Goal: Browse casually

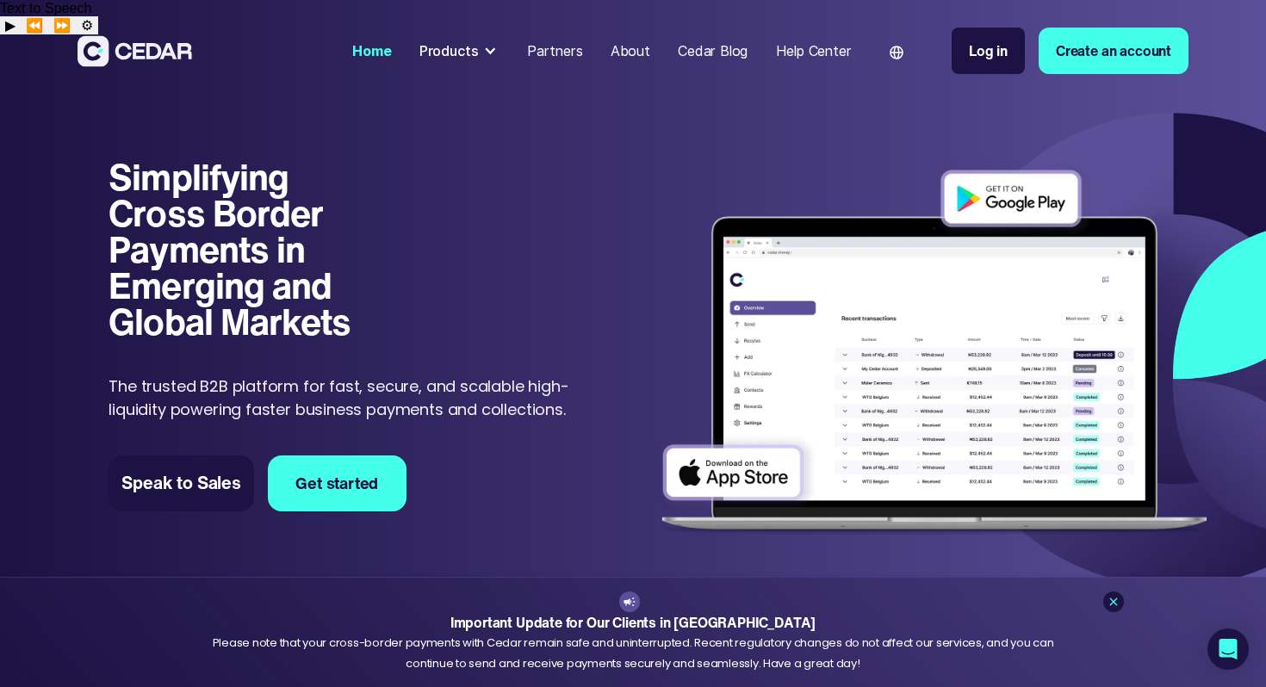
click at [477, 50] on div "Products" at bounding box center [448, 50] width 59 height 21
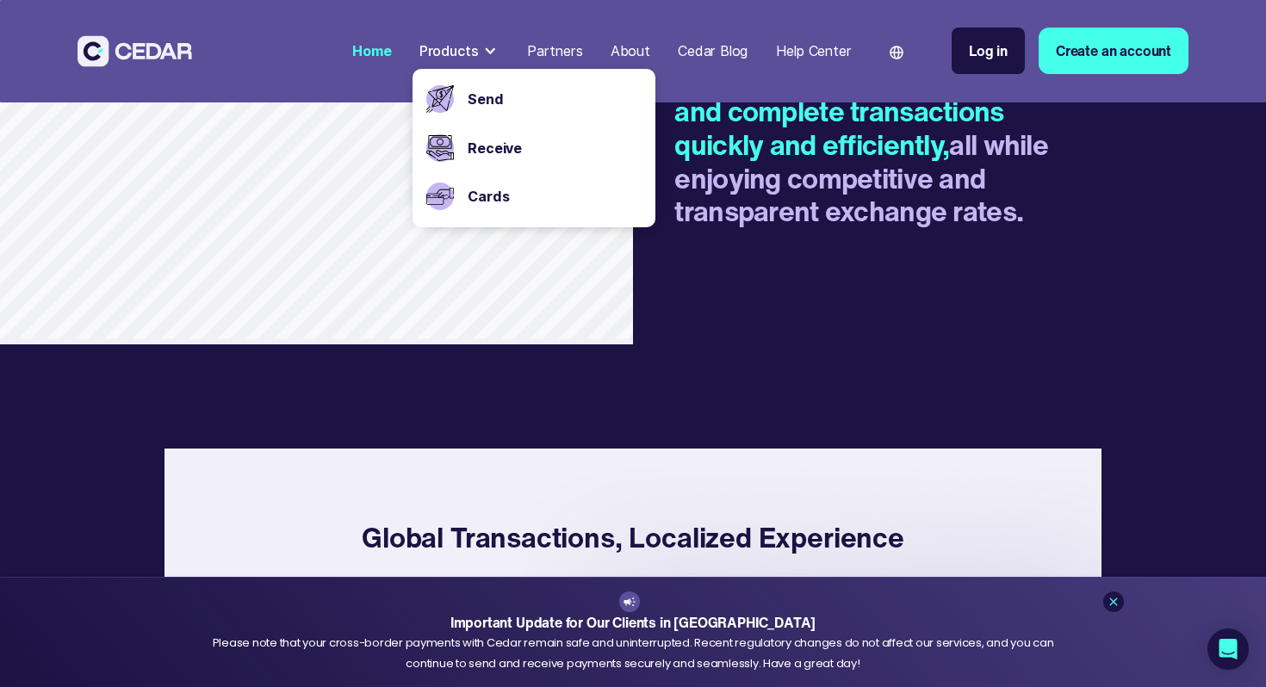
scroll to position [2525, 0]
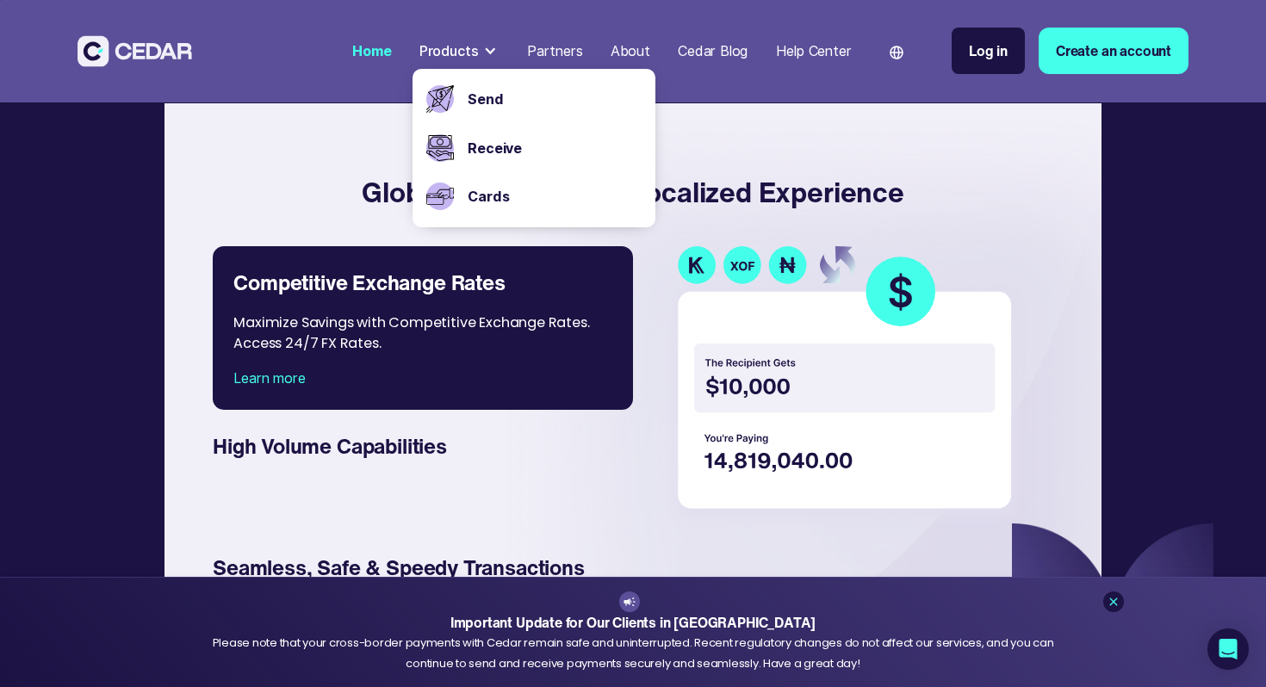
click at [693, 275] on img at bounding box center [847, 387] width 357 height 282
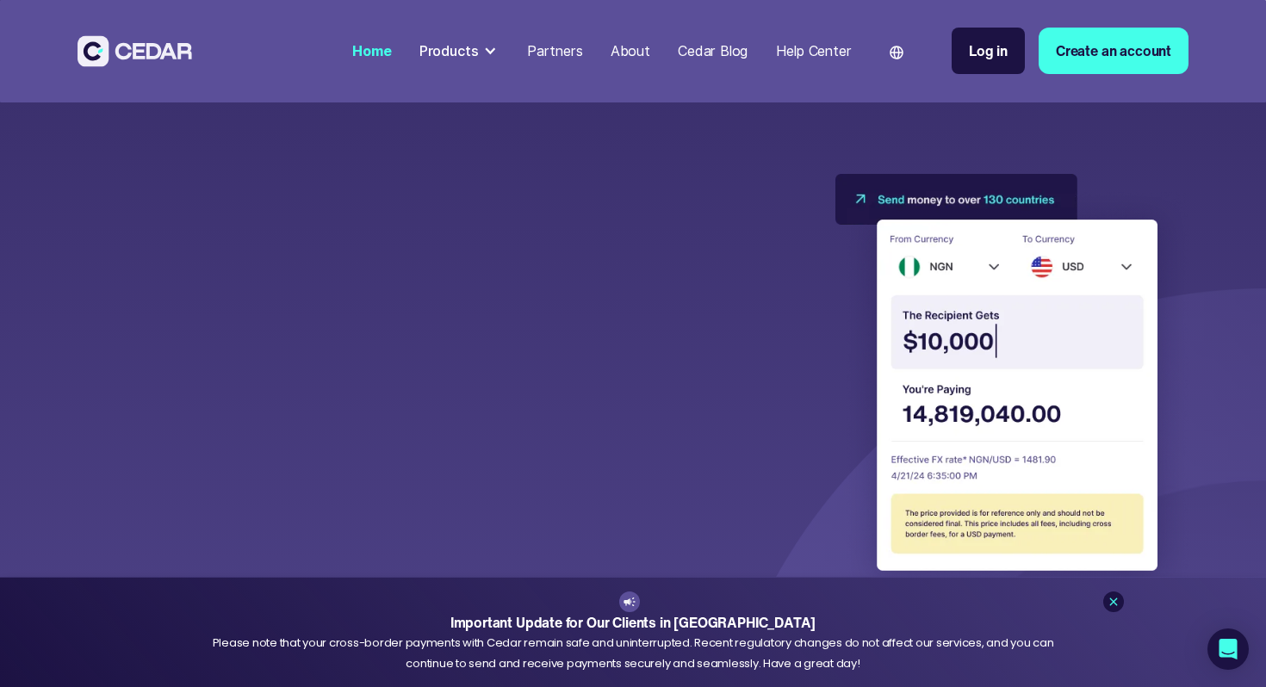
scroll to position [4536, 0]
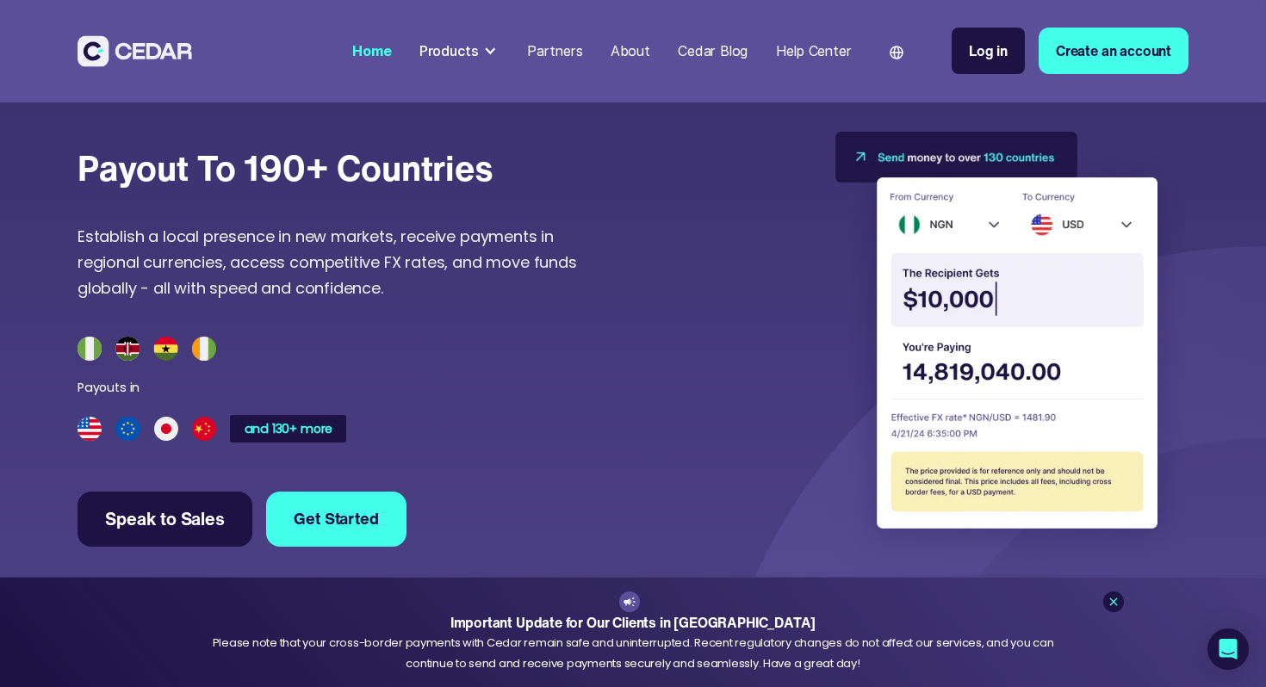
click at [210, 438] on img at bounding box center [204, 429] width 24 height 24
click at [283, 424] on div "and 130+ more" at bounding box center [287, 429] width 97 height 14
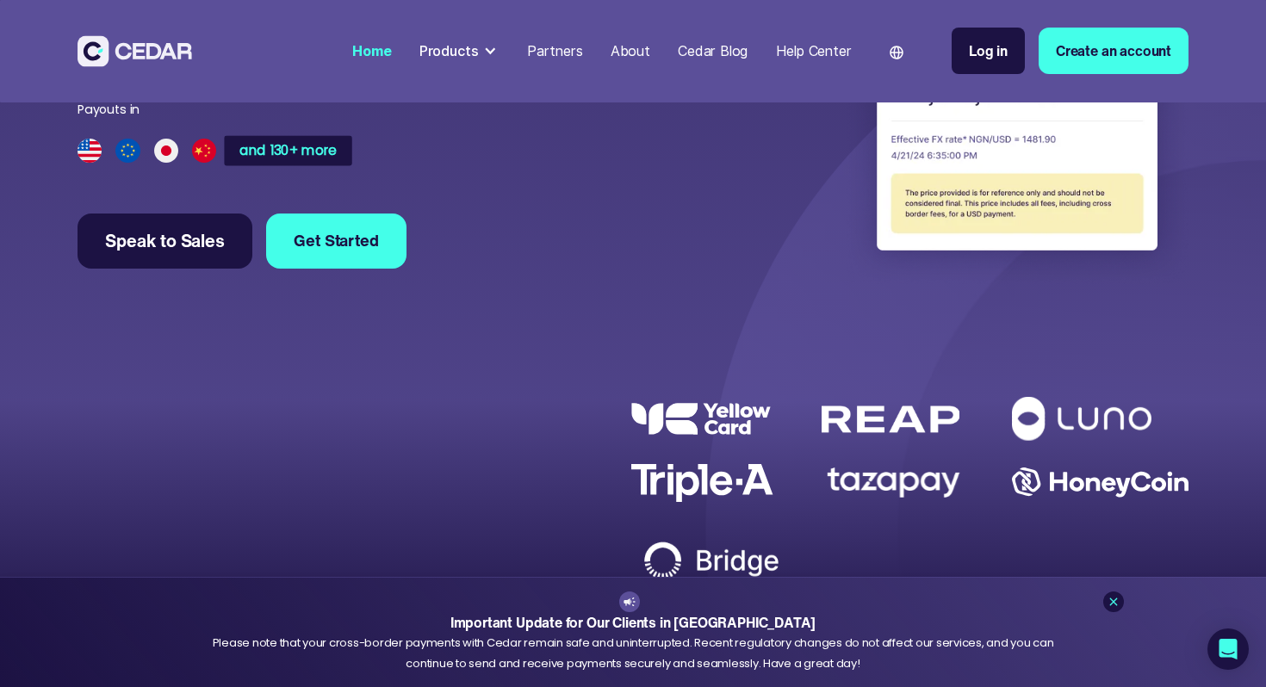
scroll to position [4840, 0]
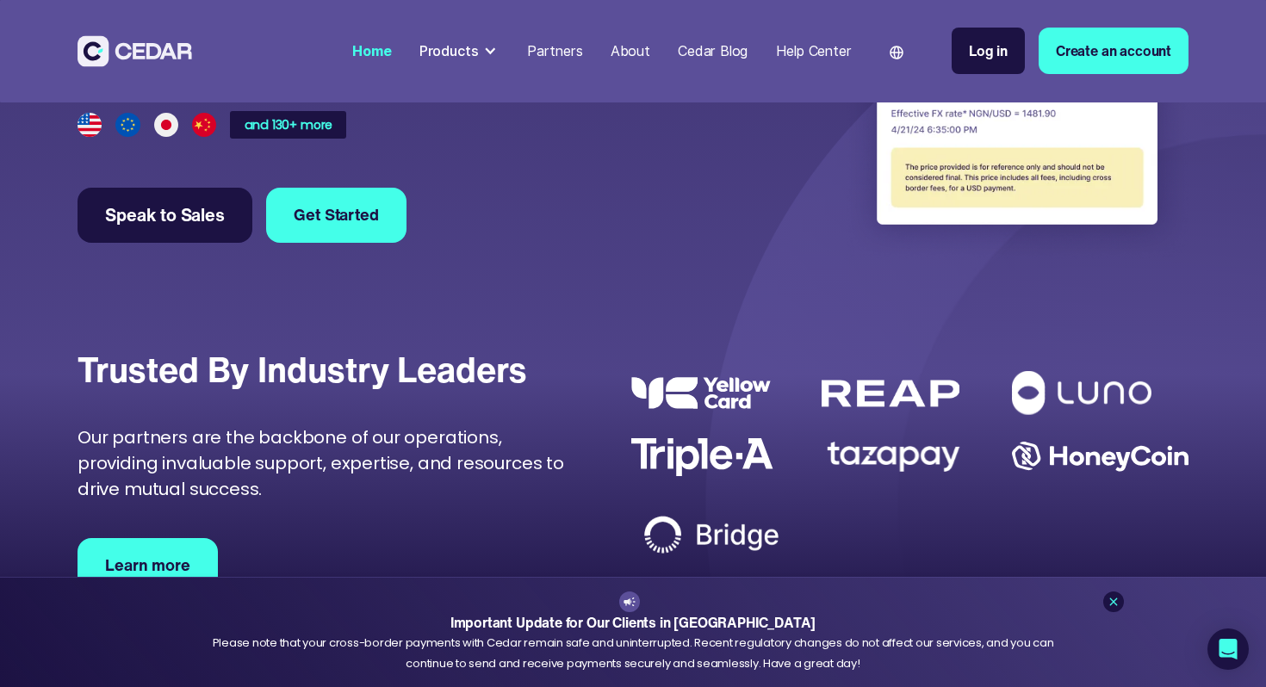
click at [166, 130] on img at bounding box center [166, 125] width 24 height 24
click at [210, 130] on img at bounding box center [204, 125] width 24 height 24
click at [270, 132] on div "and 130+ more" at bounding box center [287, 125] width 97 height 14
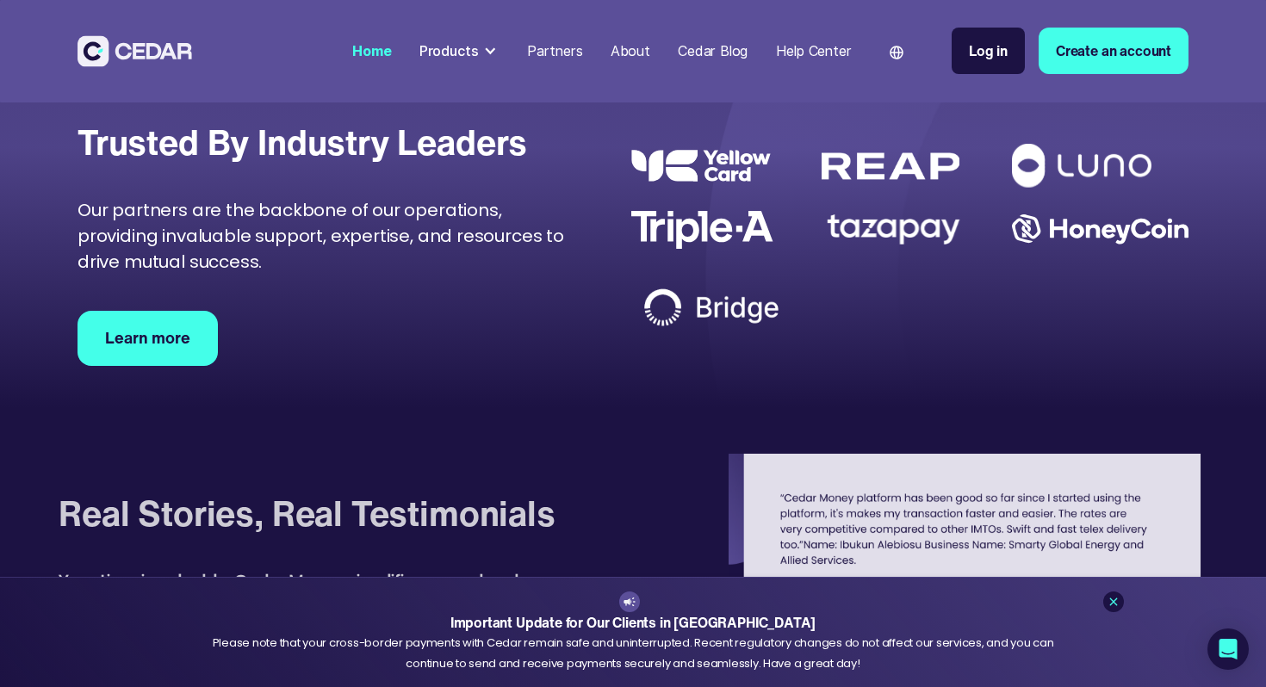
scroll to position [4974, 0]
